Goal: Task Accomplishment & Management: Use online tool/utility

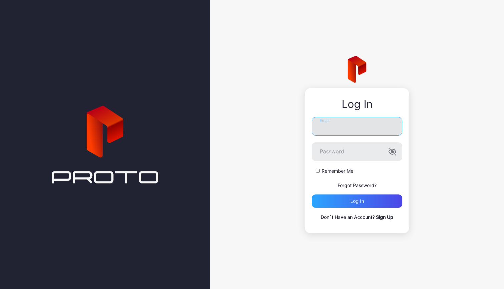
click at [328, 126] on input "Email" at bounding box center [357, 126] width 91 height 19
type input "**********"
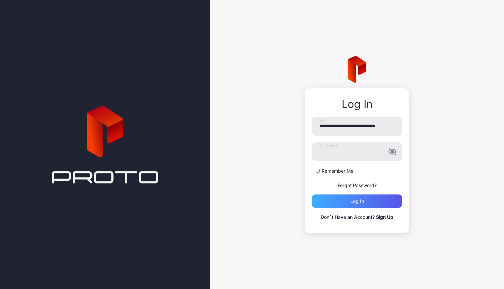
click at [329, 202] on div "Log in" at bounding box center [357, 200] width 91 height 13
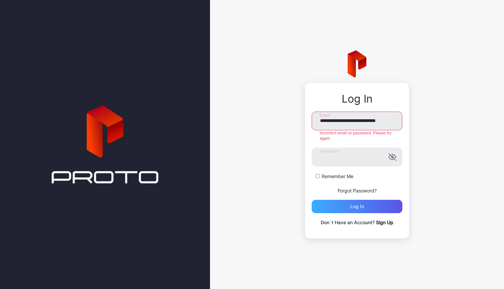
click at [337, 209] on div "Log in" at bounding box center [357, 206] width 91 height 13
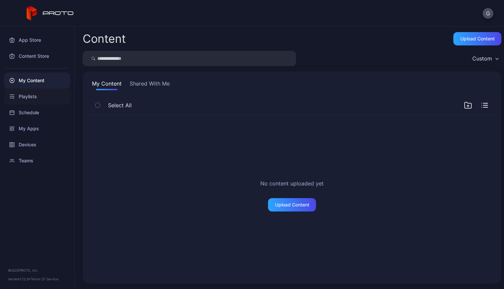
click at [41, 94] on div "Playlists" at bounding box center [37, 96] width 66 height 16
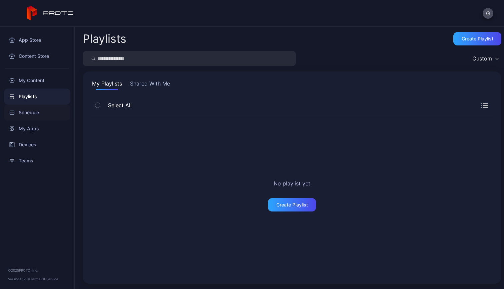
click at [40, 113] on div "Schedule" at bounding box center [37, 112] width 66 height 16
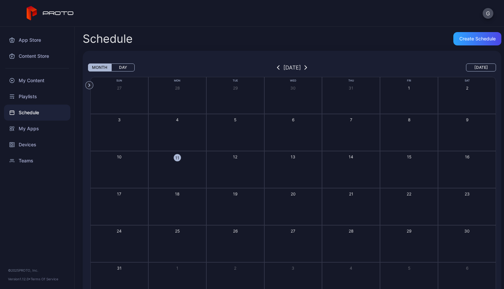
click at [43, 17] on icon at bounding box center [50, 13] width 47 height 15
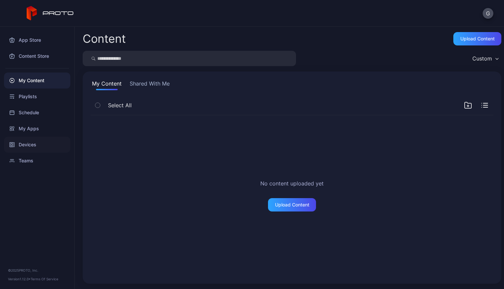
click at [37, 150] on div "Devices" at bounding box center [37, 144] width 66 height 16
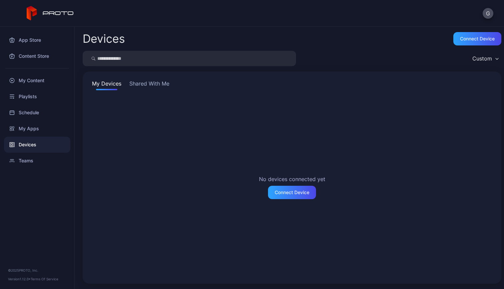
click at [152, 85] on button "Shared With Me" at bounding box center [149, 84] width 43 height 11
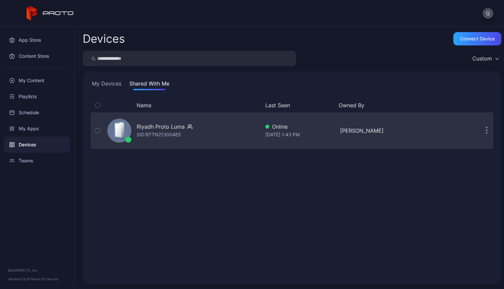
click at [155, 123] on div "Riyadh Proto Luma" at bounding box center [161, 126] width 48 height 8
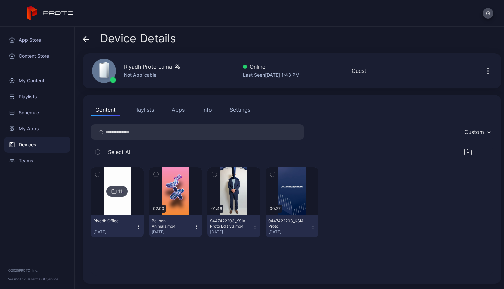
click at [145, 113] on button "Playlists" at bounding box center [144, 109] width 30 height 13
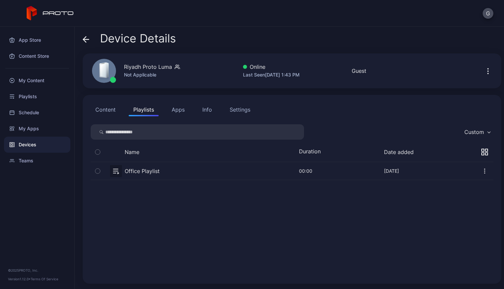
click at [181, 113] on button "Apps" at bounding box center [178, 109] width 22 height 13
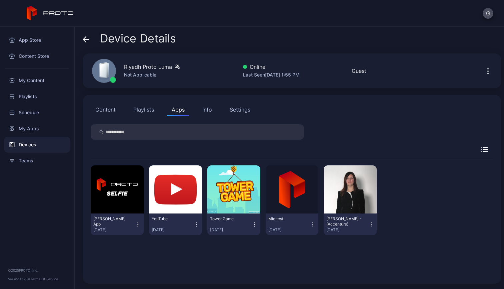
click at [113, 113] on button "Content" at bounding box center [106, 109] width 30 height 13
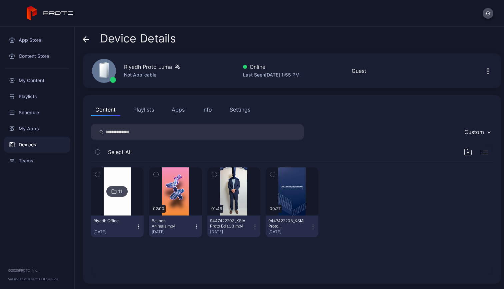
click at [174, 252] on div "11 Riyadh Office [DATE] 02:00 Balloon Animals.mp4 [DATE] 01:46 9447422203_KSIAP…" at bounding box center [292, 218] width 414 height 124
click at [125, 192] on div "11" at bounding box center [116, 191] width 21 height 11
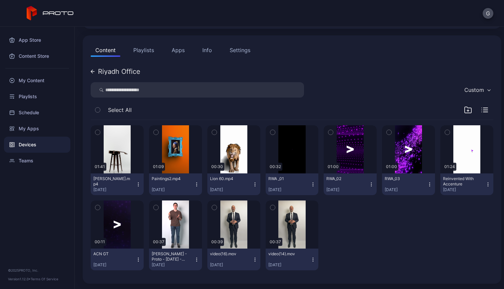
scroll to position [59, 0]
click at [464, 110] on icon "button" at bounding box center [468, 110] width 8 height 8
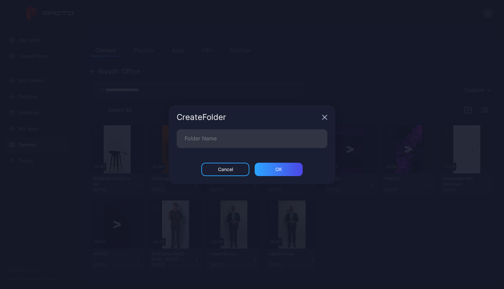
click at [324, 115] on icon "button" at bounding box center [324, 116] width 5 height 5
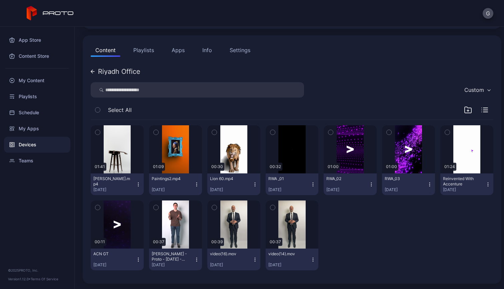
click at [325, 223] on div at bounding box center [350, 235] width 53 height 70
click at [354, 225] on div at bounding box center [350, 235] width 53 height 70
click at [311, 261] on icon "button" at bounding box center [313, 259] width 5 height 5
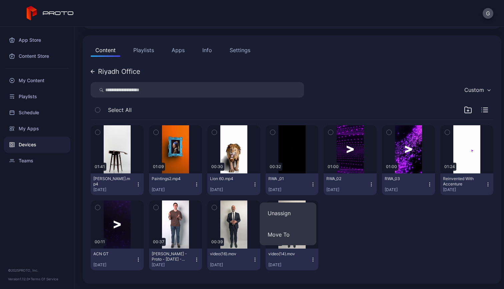
click at [326, 252] on div at bounding box center [350, 235] width 53 height 70
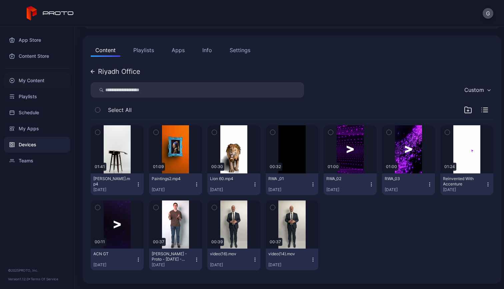
click at [35, 80] on div "My Content" at bounding box center [37, 80] width 66 height 16
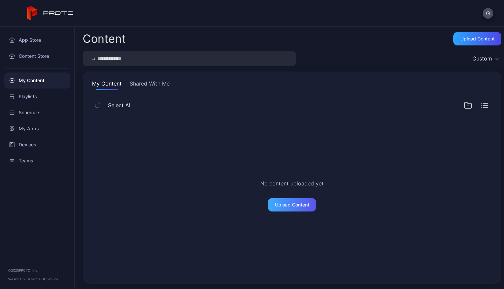
click at [284, 203] on div "Upload Content" at bounding box center [292, 204] width 34 height 5
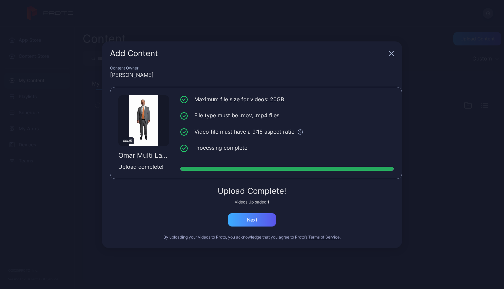
click at [248, 224] on div "Next" at bounding box center [252, 219] width 48 height 13
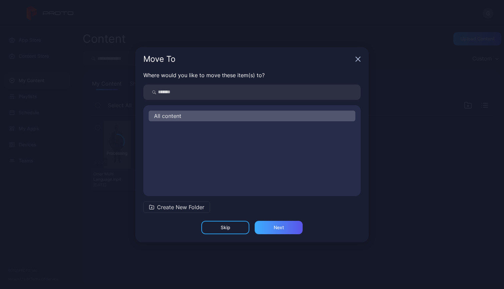
click at [259, 227] on div "Next" at bounding box center [279, 227] width 48 height 13
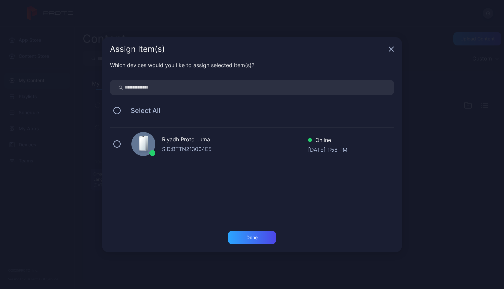
click at [196, 141] on div "Riyadh Proto Luma" at bounding box center [235, 140] width 146 height 10
click at [249, 235] on div "Done" at bounding box center [252, 237] width 11 height 5
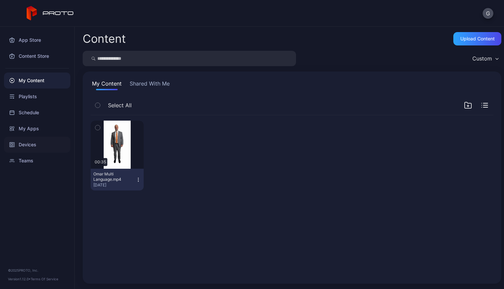
click at [34, 142] on div "Devices" at bounding box center [37, 144] width 66 height 16
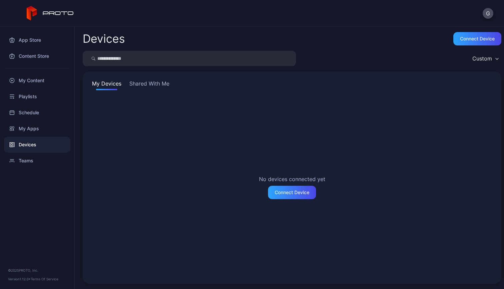
click at [151, 85] on button "Shared With Me" at bounding box center [149, 84] width 43 height 11
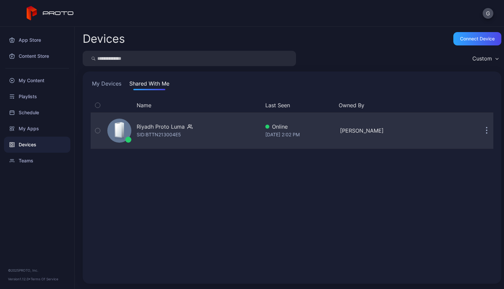
click at [166, 133] on div "SID: BTTN213004E5" at bounding box center [159, 134] width 44 height 8
